Goal: Entertainment & Leisure: Browse casually

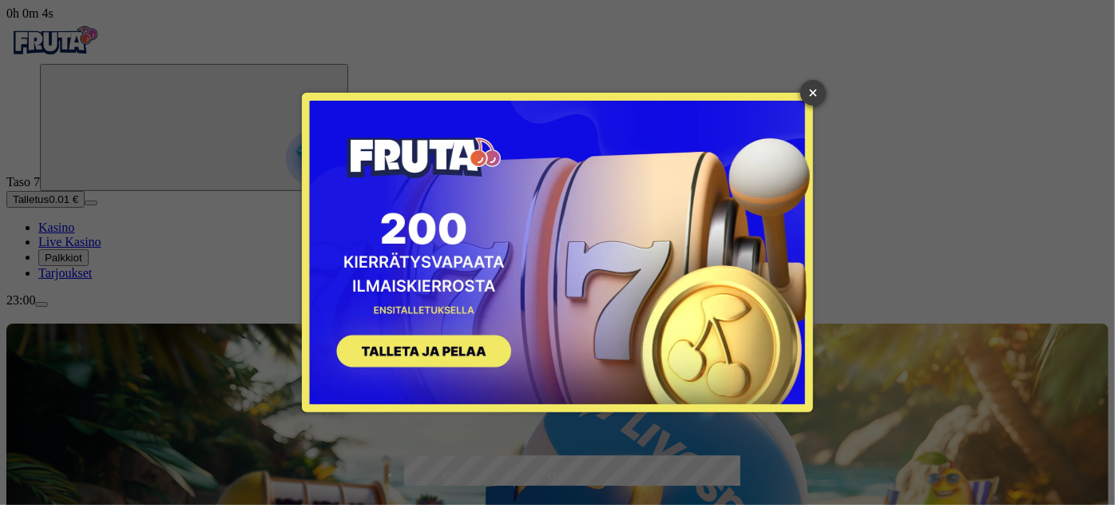
click at [813, 93] on link "×" at bounding box center [814, 93] width 26 height 26
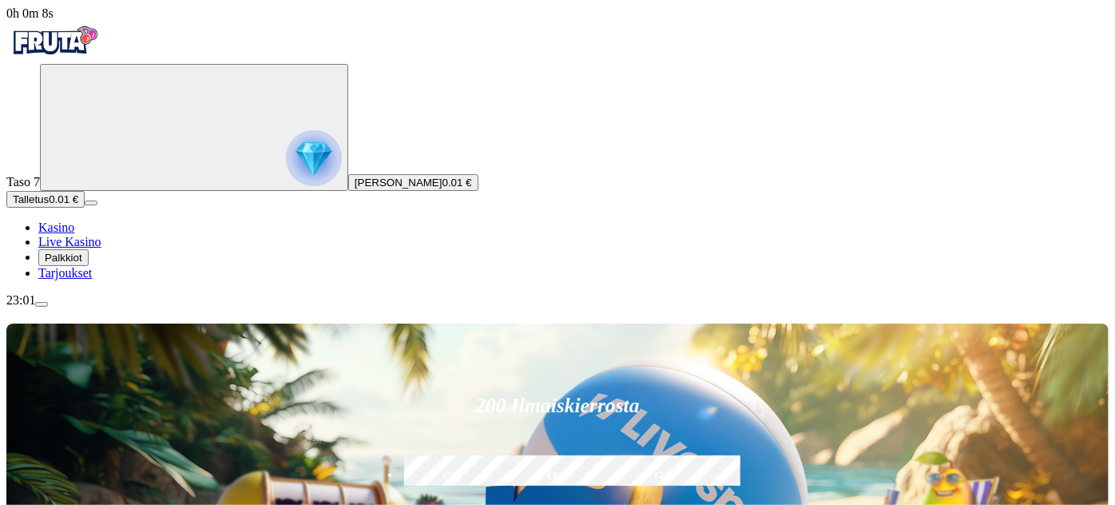
click at [82, 264] on span "Palkkiot" at bounding box center [64, 258] width 38 height 12
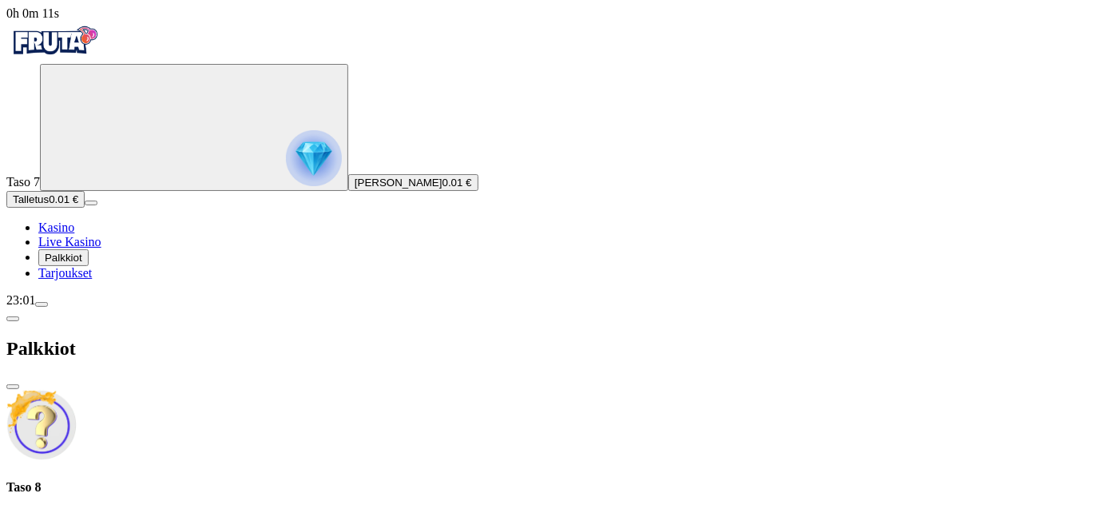
click at [108, 308] on div "23:01" at bounding box center [557, 300] width 1103 height 14
click at [101, 248] on span "Live Kasino" at bounding box center [69, 242] width 63 height 14
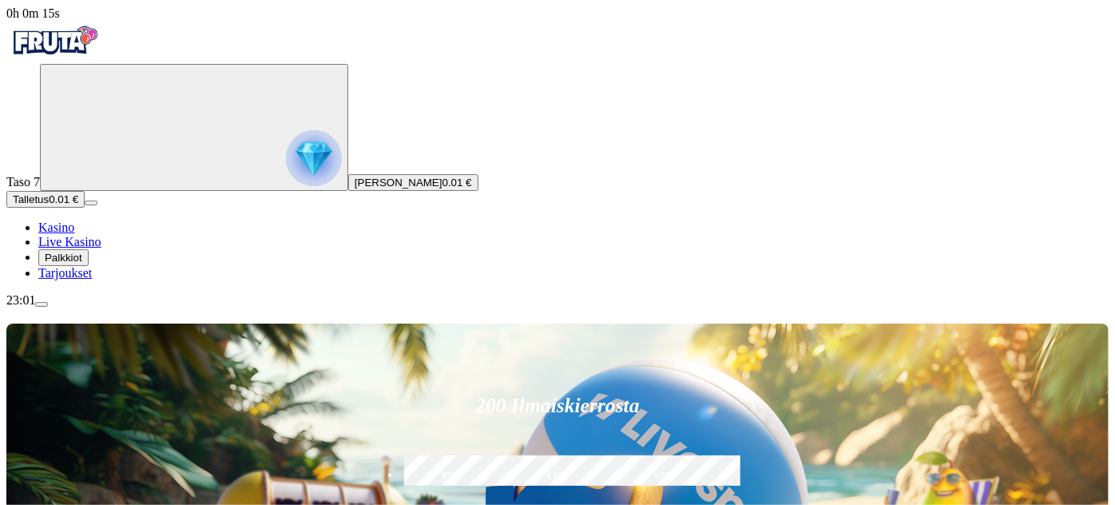
click at [98, 308] on div "23:01" at bounding box center [557, 300] width 1103 height 14
click at [85, 208] on button "Talletus 0.01 €" at bounding box center [45, 199] width 78 height 17
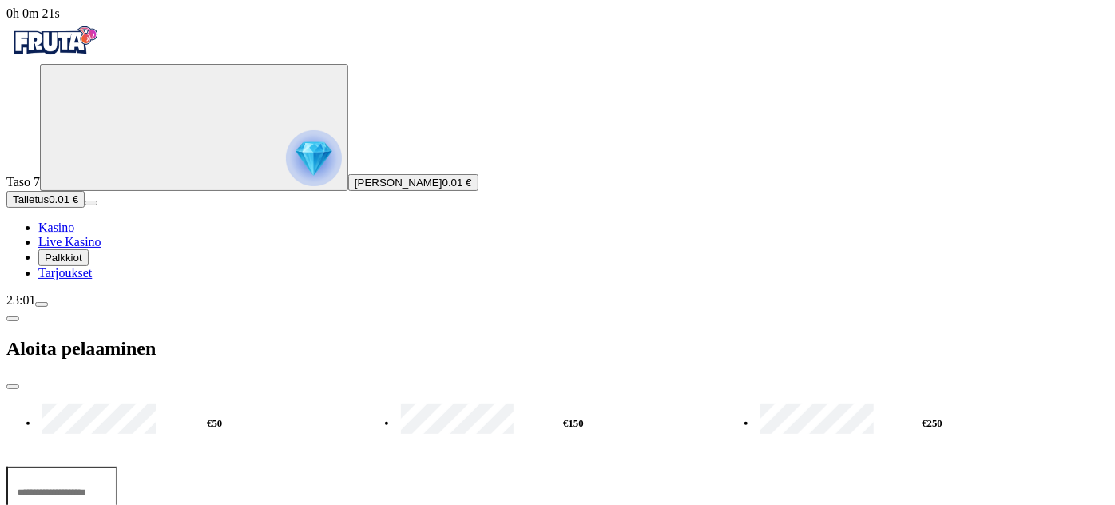
click at [117, 467] on input "***" at bounding box center [61, 492] width 111 height 51
type input "*"
type input "***"
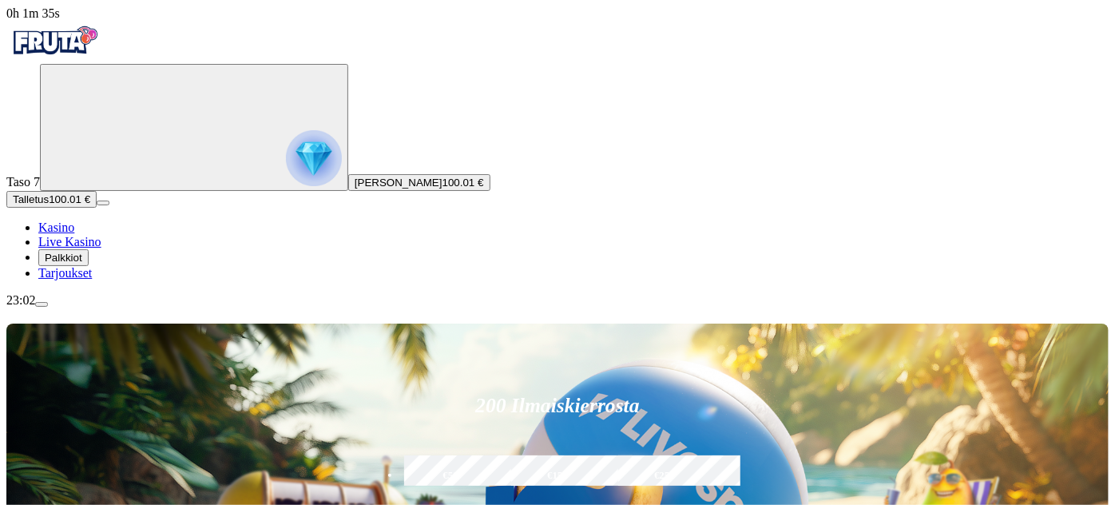
click at [74, 234] on span "Kasino" at bounding box center [56, 228] width 36 height 14
click at [92, 280] on span "Tarjoukset" at bounding box center [65, 273] width 54 height 14
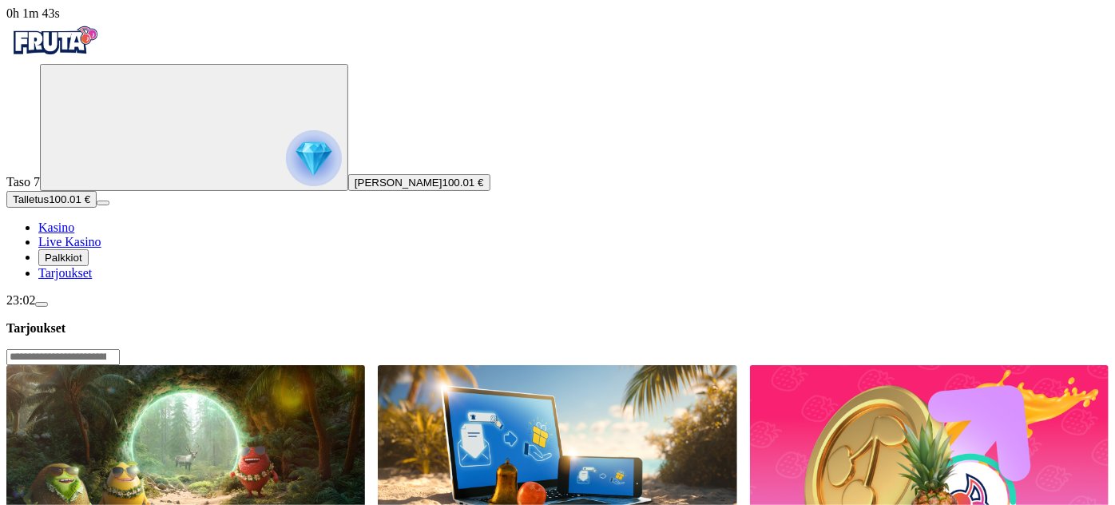
click at [82, 264] on span "Palkkiot" at bounding box center [64, 258] width 38 height 12
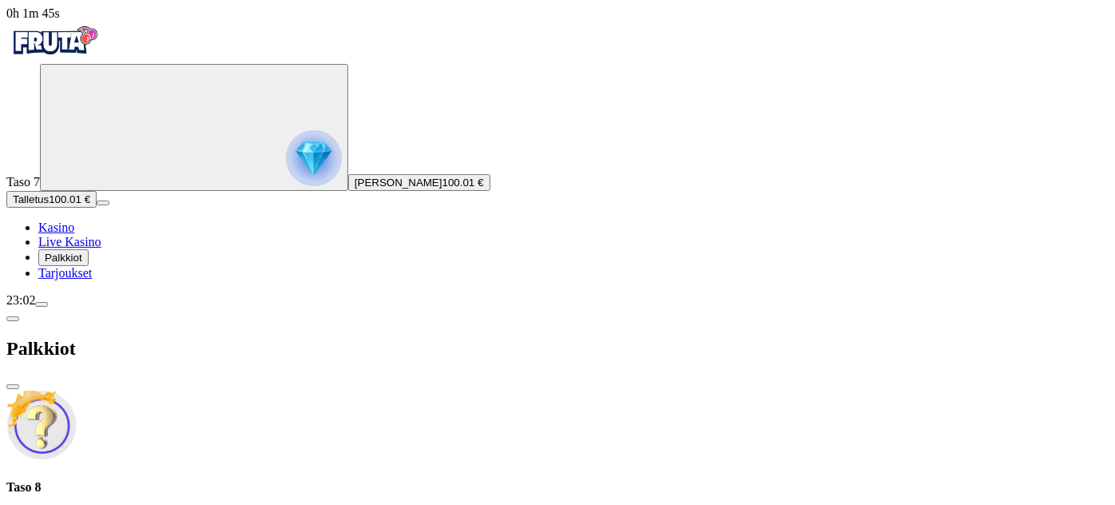
click at [74, 234] on span "Kasino" at bounding box center [56, 228] width 36 height 14
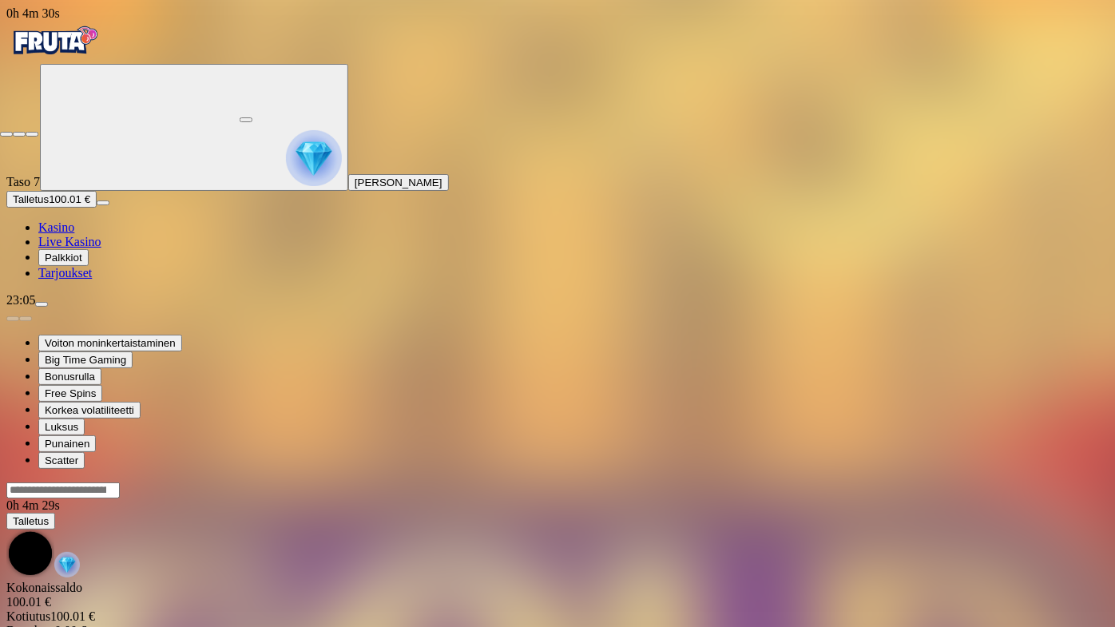
click at [6, 134] on span "close icon" at bounding box center [6, 134] width 0 height 0
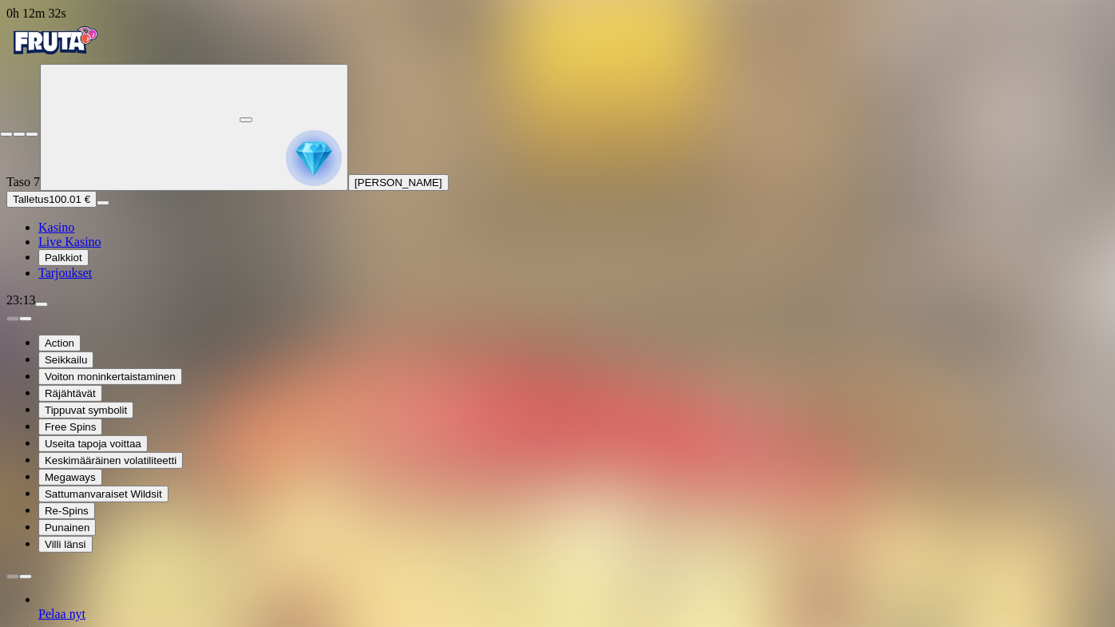
click at [6, 134] on span "close icon" at bounding box center [6, 134] width 0 height 0
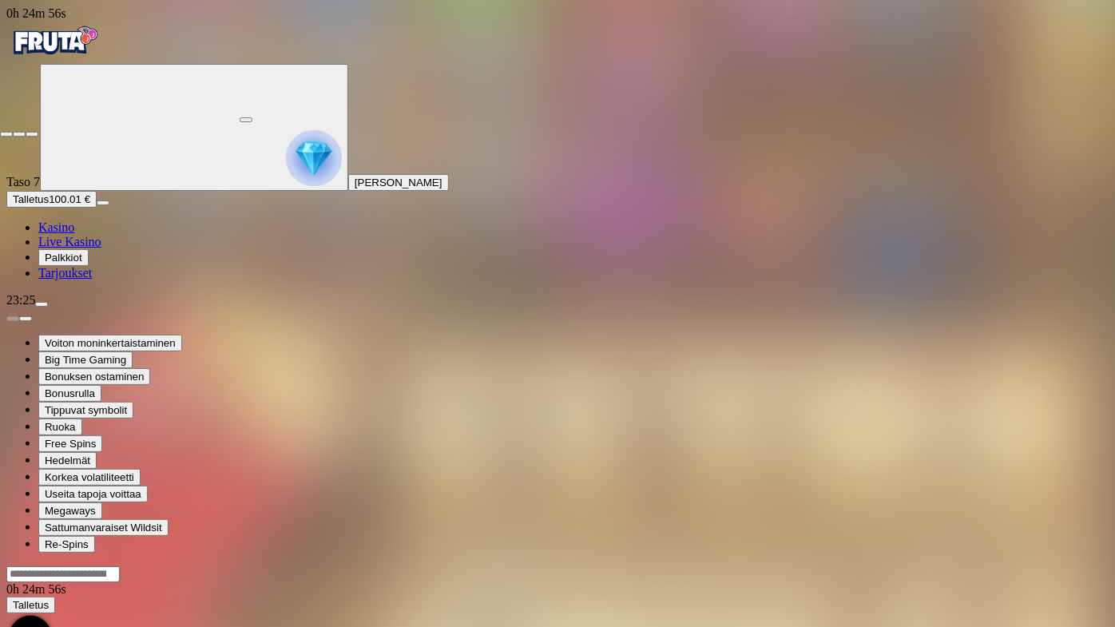
click at [6, 134] on span "close icon" at bounding box center [6, 134] width 0 height 0
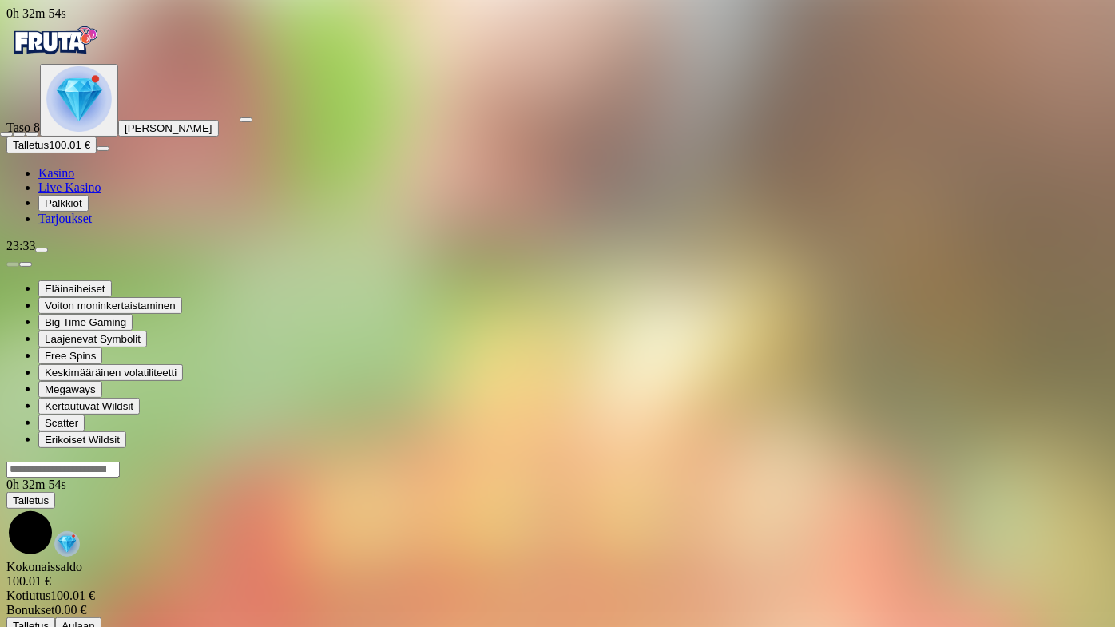
click at [6, 134] on span "close icon" at bounding box center [6, 134] width 0 height 0
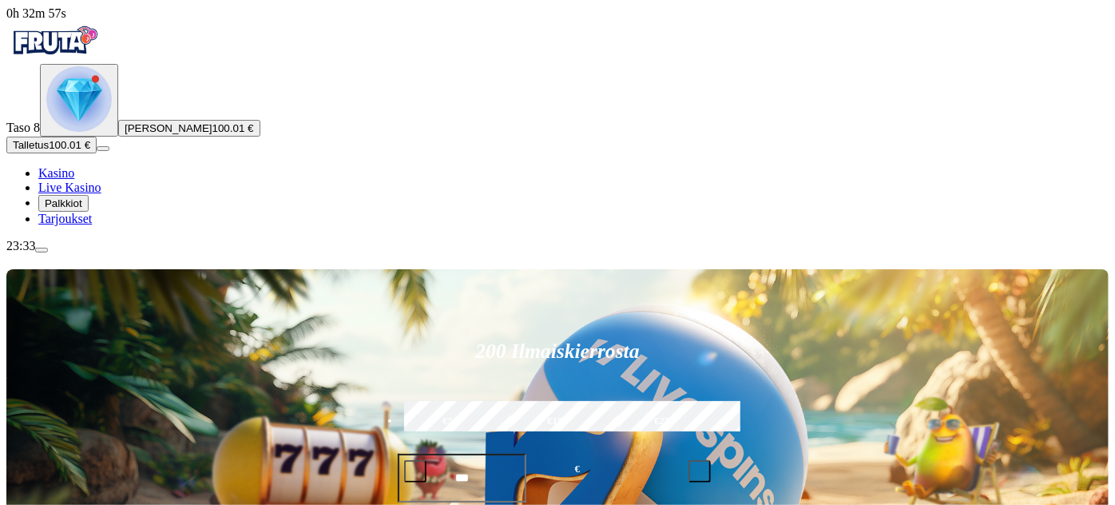
type input "*"
type input "*********"
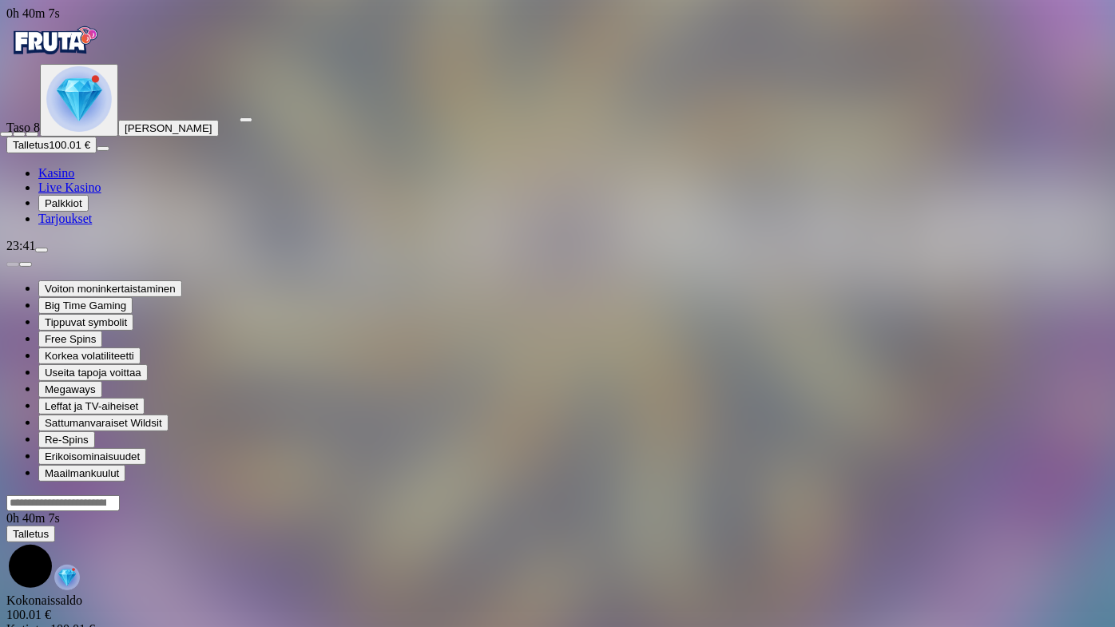
click at [6, 134] on span "close icon" at bounding box center [6, 134] width 0 height 0
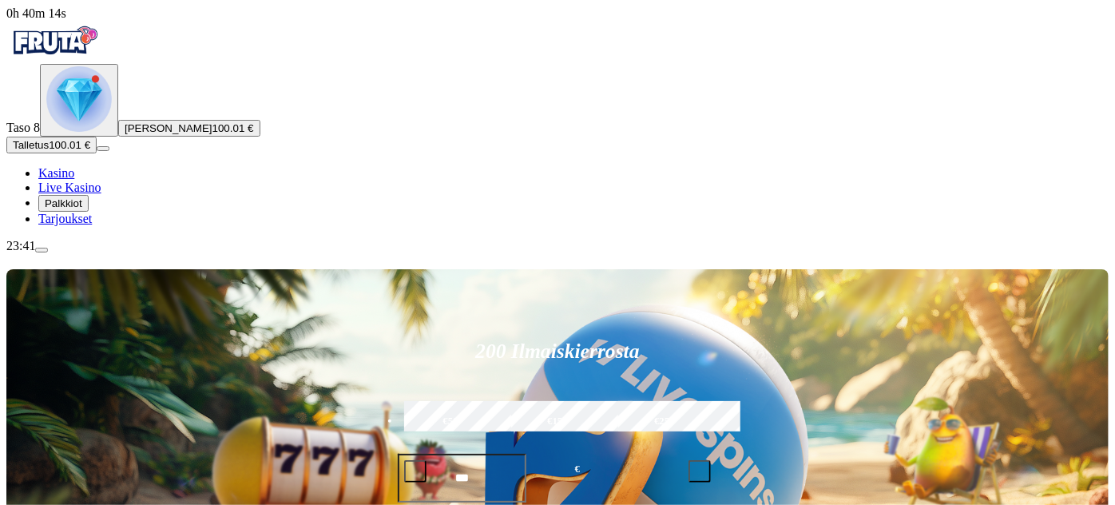
click at [82, 209] on span "Palkkiot" at bounding box center [64, 203] width 38 height 12
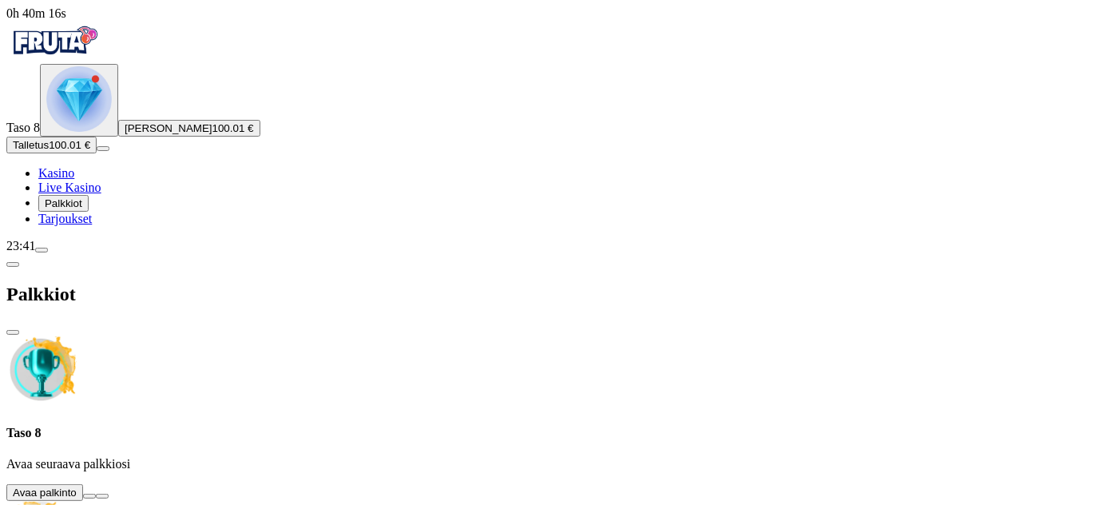
click at [96, 494] on button at bounding box center [89, 496] width 13 height 5
